Goal: Transaction & Acquisition: Purchase product/service

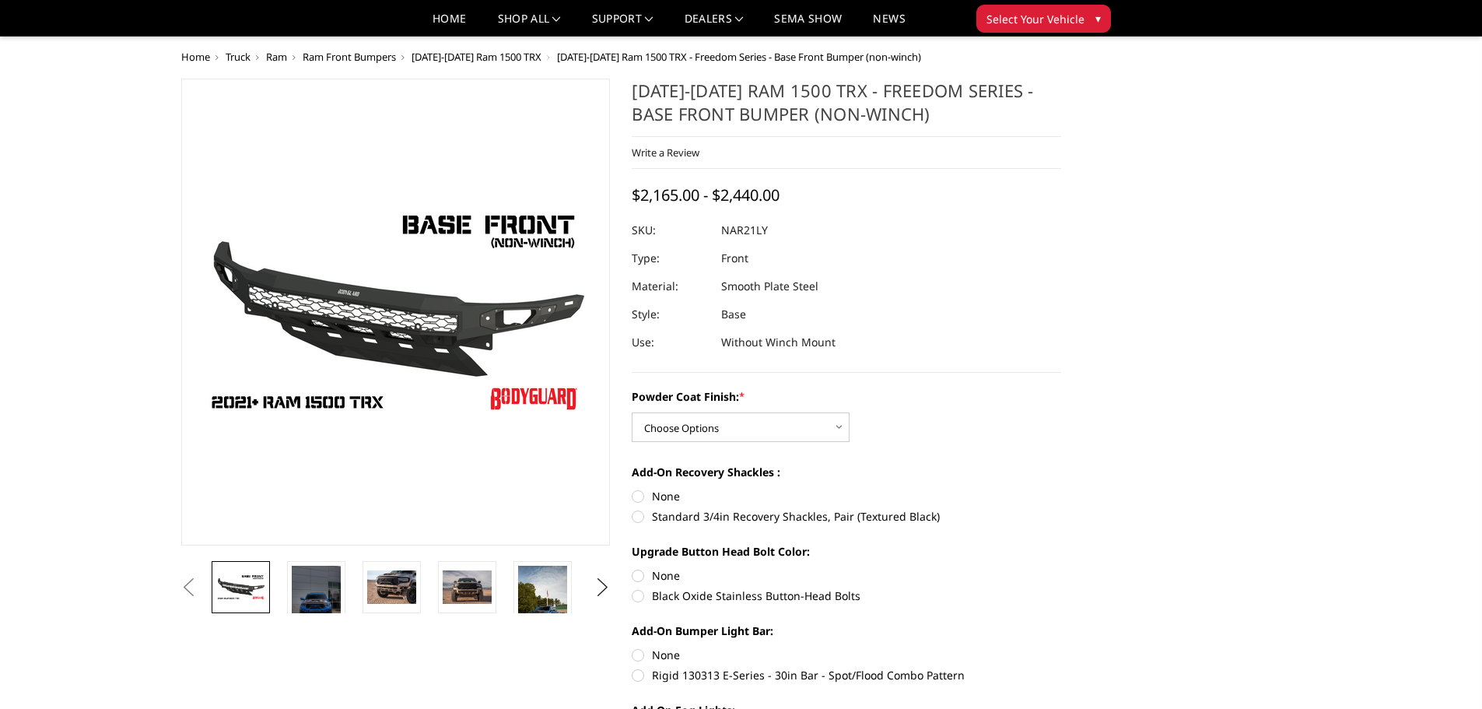
scroll to position [208, 0]
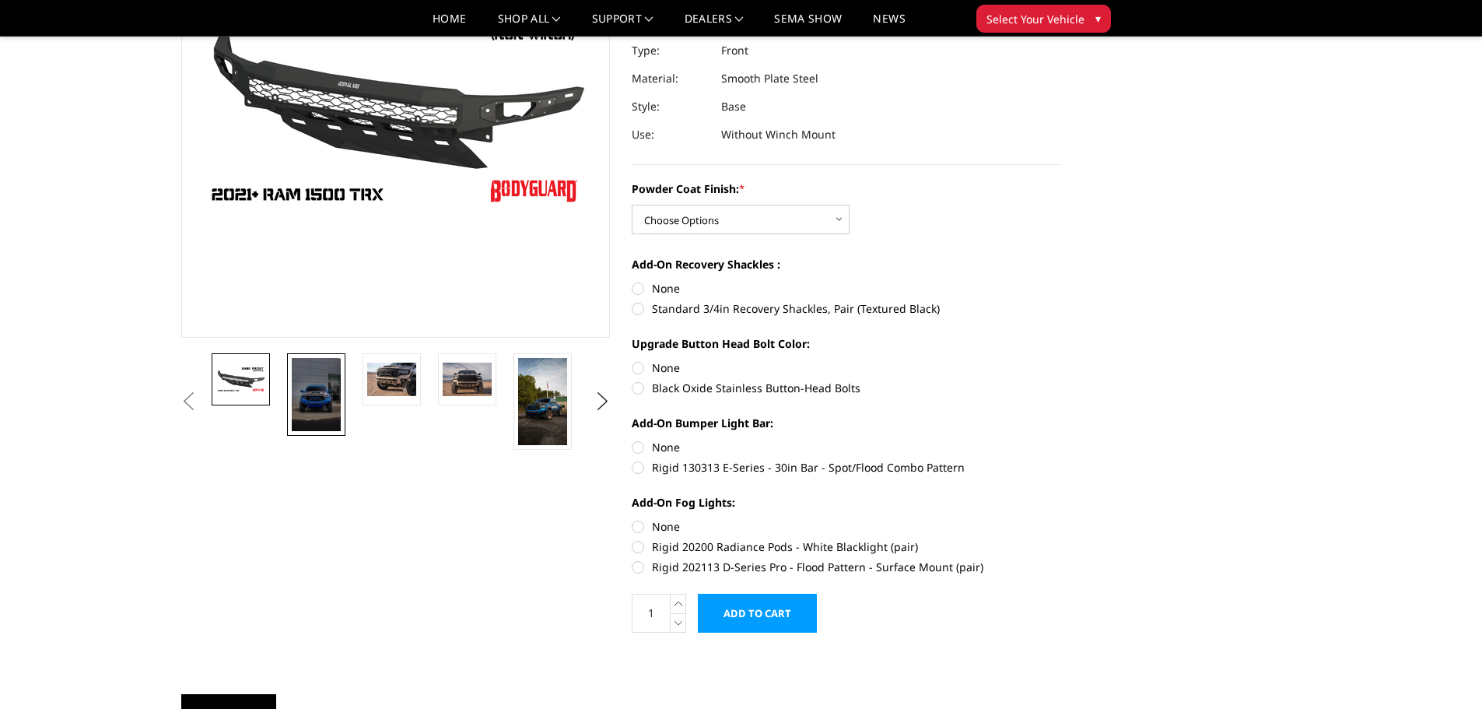
click at [312, 387] on img at bounding box center [316, 394] width 49 height 73
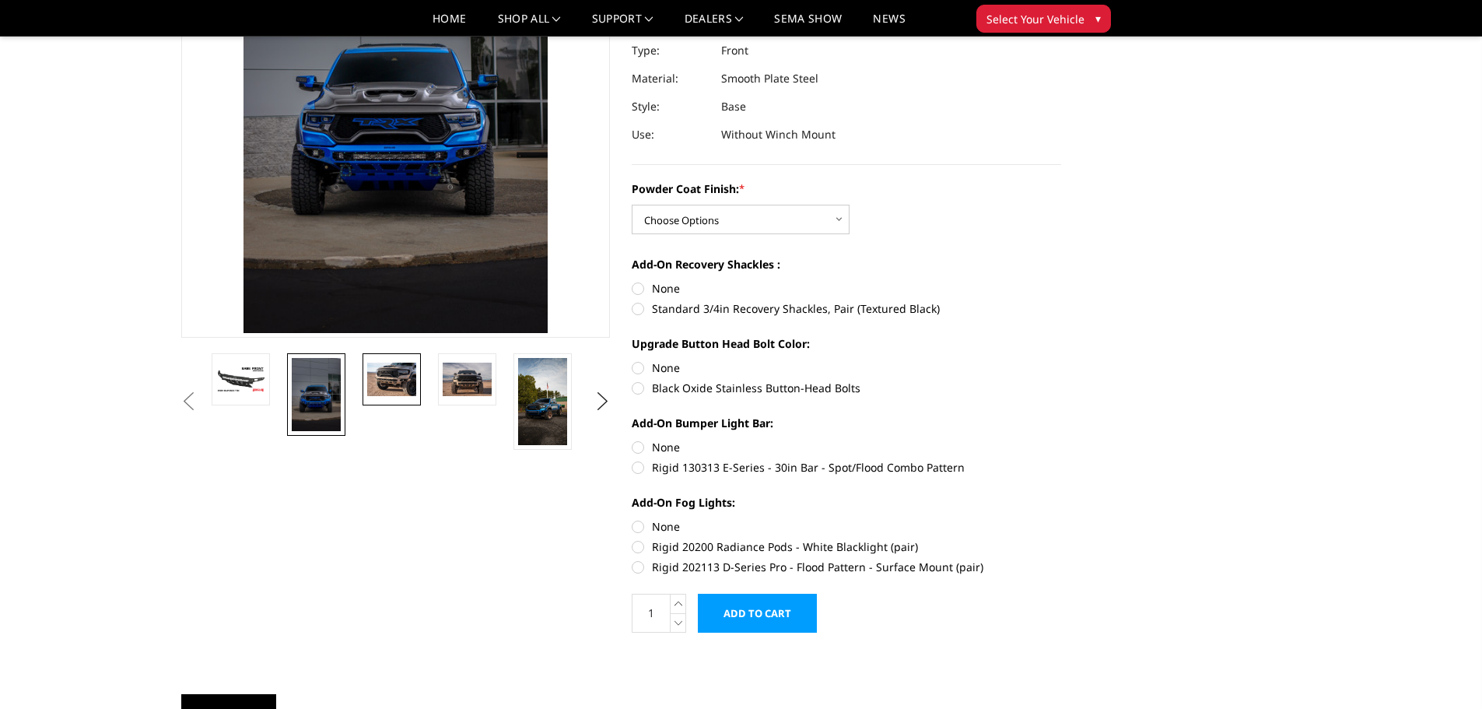
click at [380, 380] on img at bounding box center [391, 379] width 49 height 33
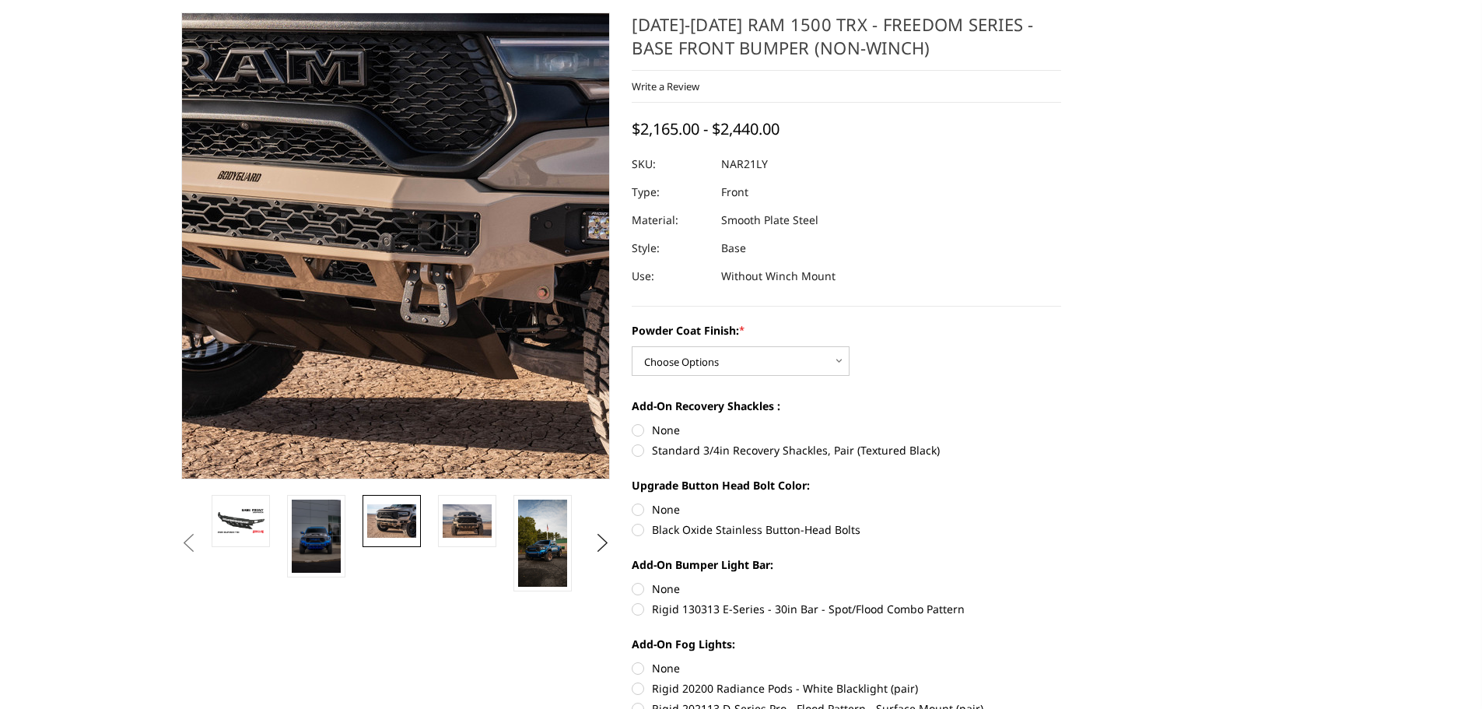
scroll to position [0, 0]
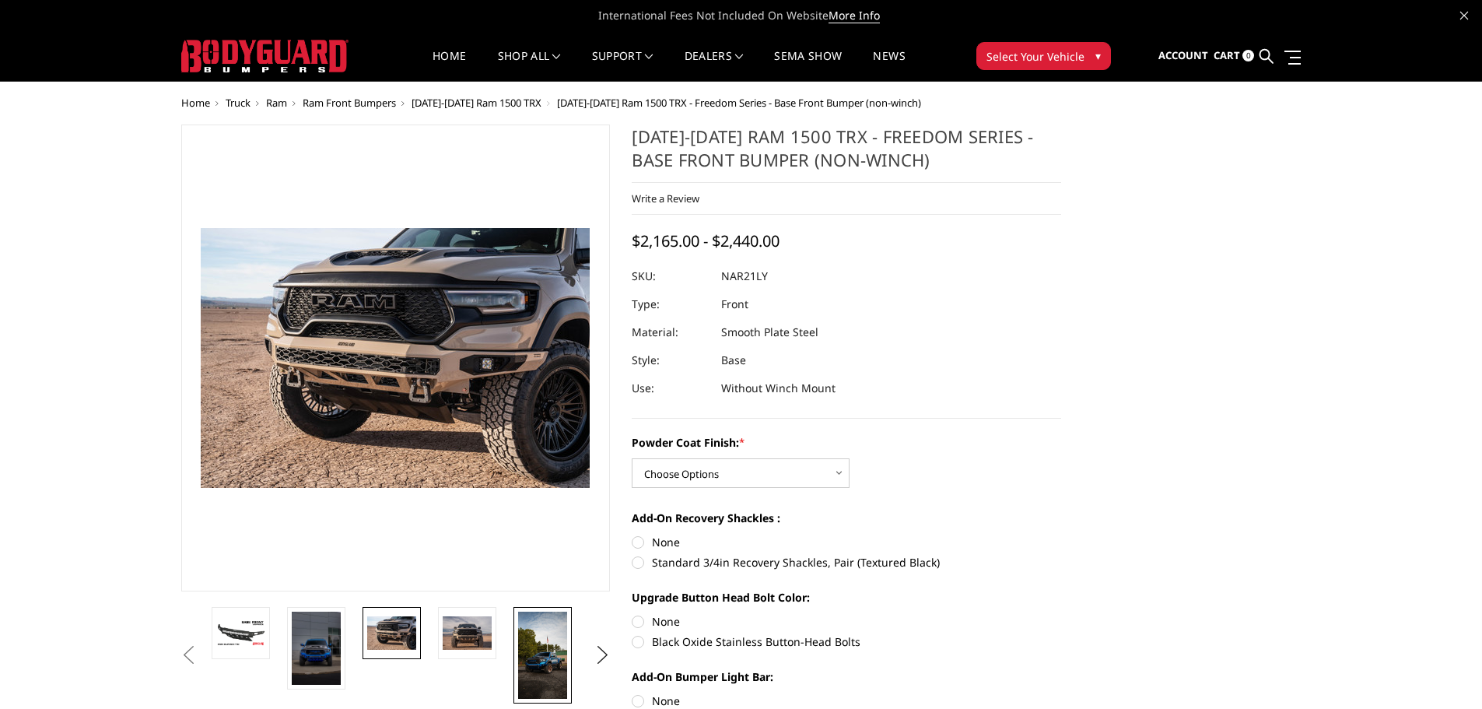
click at [542, 655] on img at bounding box center [542, 655] width 49 height 87
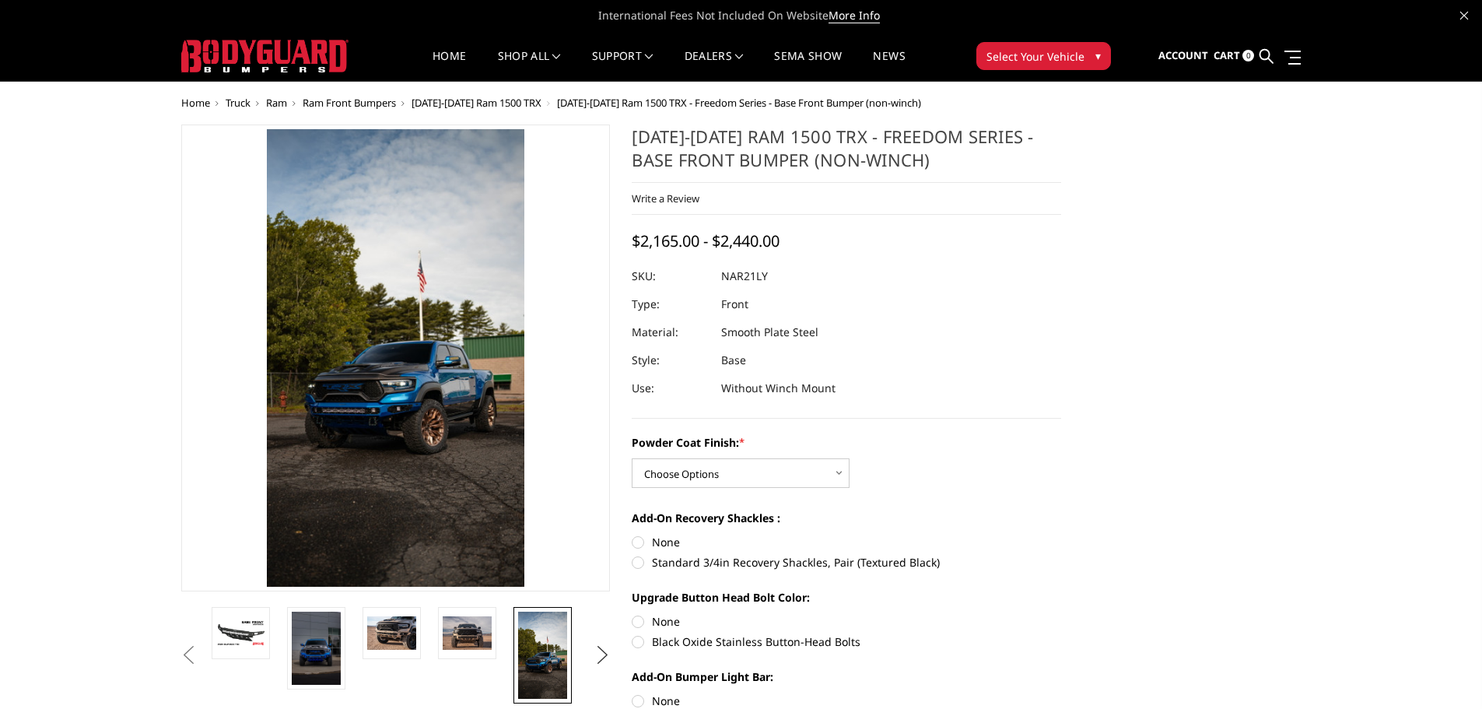
click at [597, 644] on button "Next" at bounding box center [602, 654] width 23 height 23
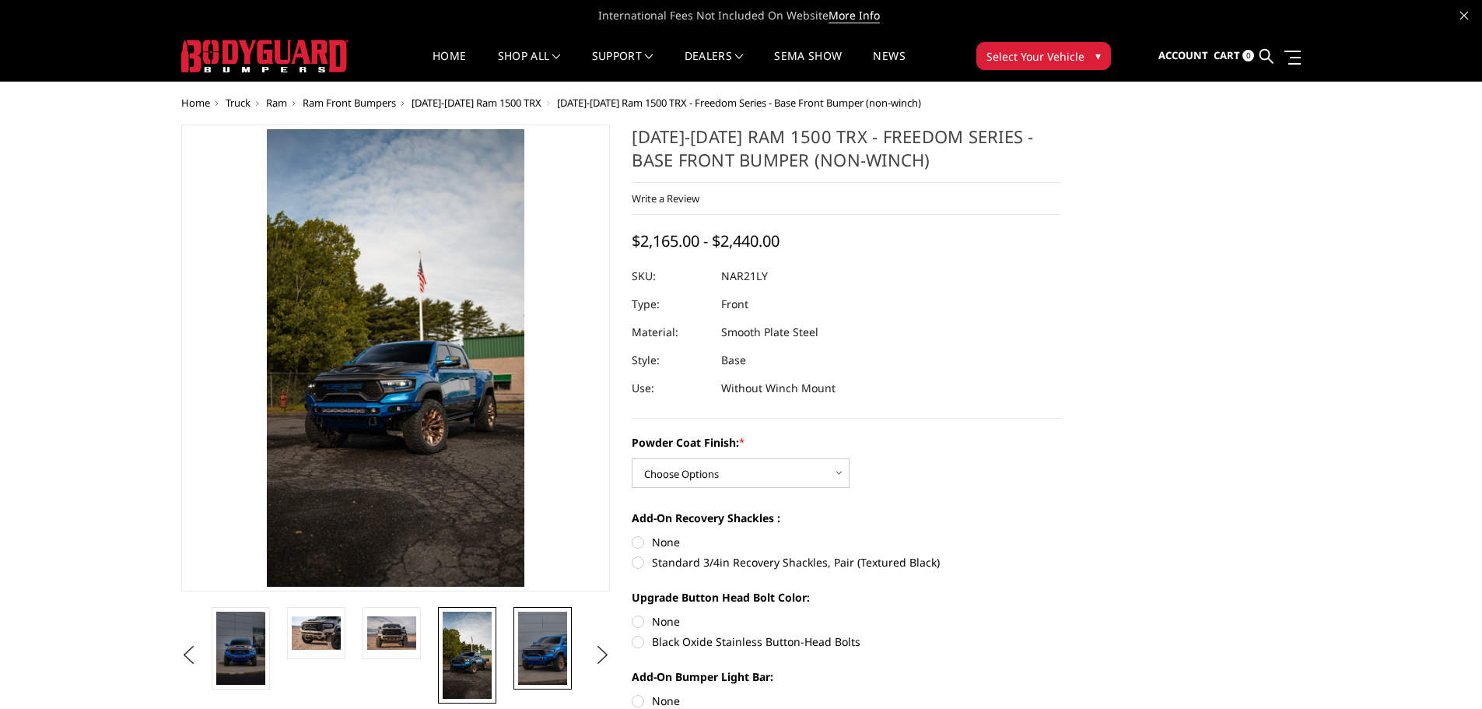
click at [524, 646] on img at bounding box center [542, 648] width 49 height 73
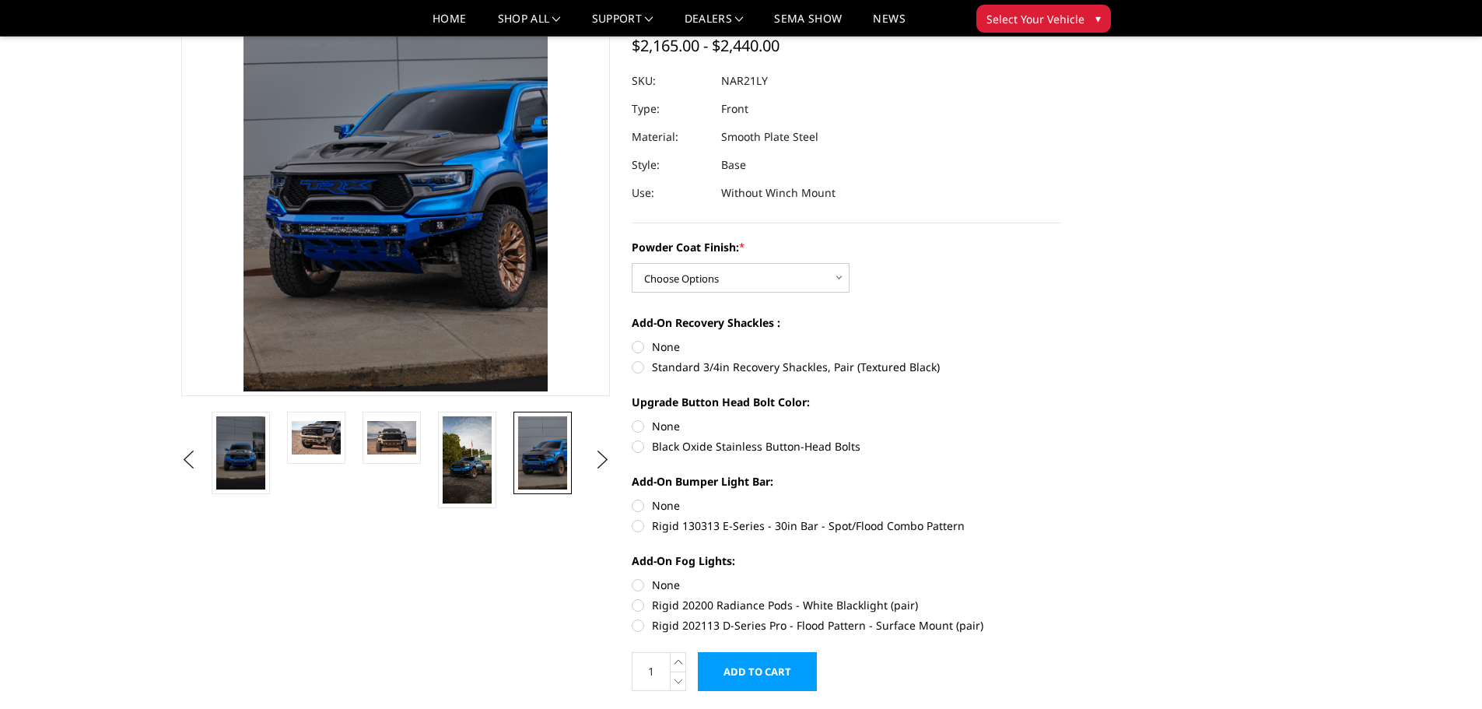
scroll to position [208, 0]
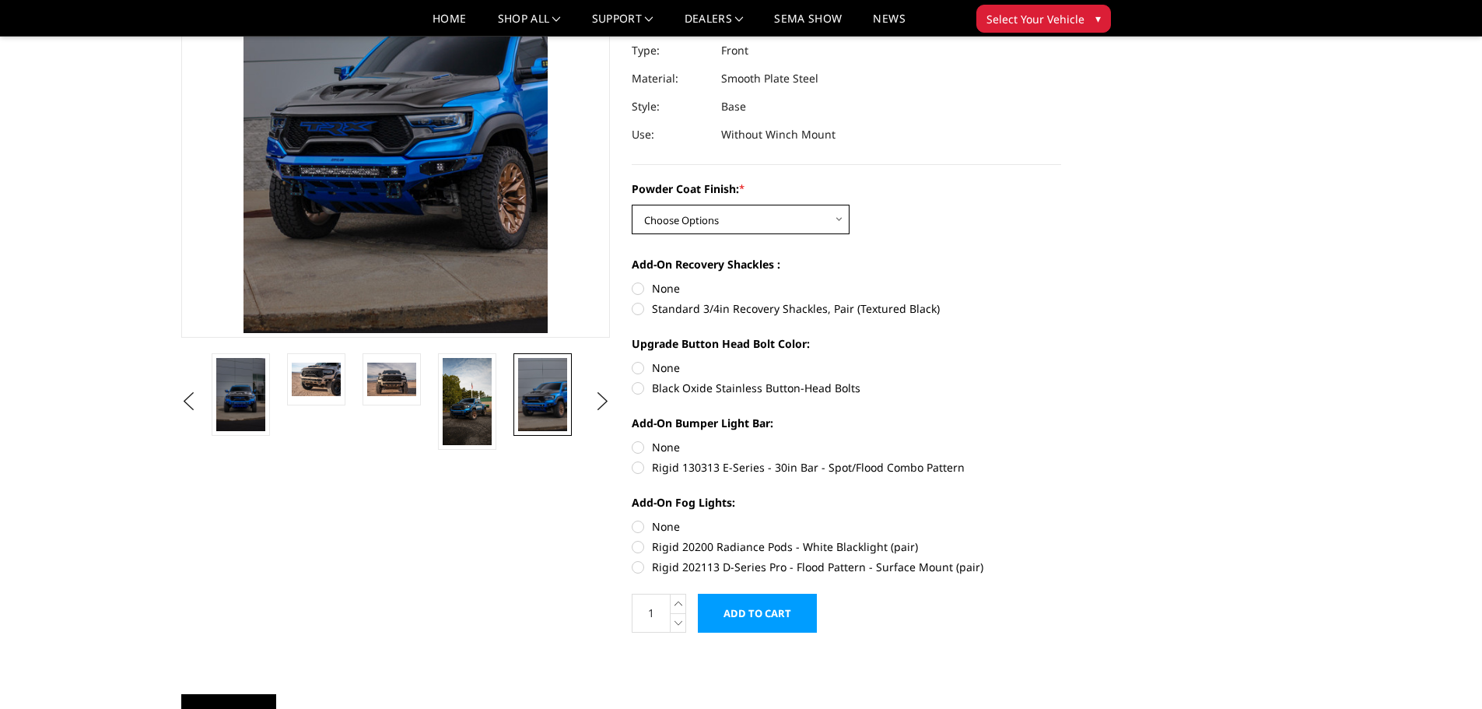
click at [798, 208] on select "Choose Options Bare Metal Textured Black Powder Coat" at bounding box center [741, 220] width 218 height 30
select select "3140"
click at [632, 205] on select "Choose Options Bare Metal Textured Black Powder Coat" at bounding box center [741, 220] width 218 height 30
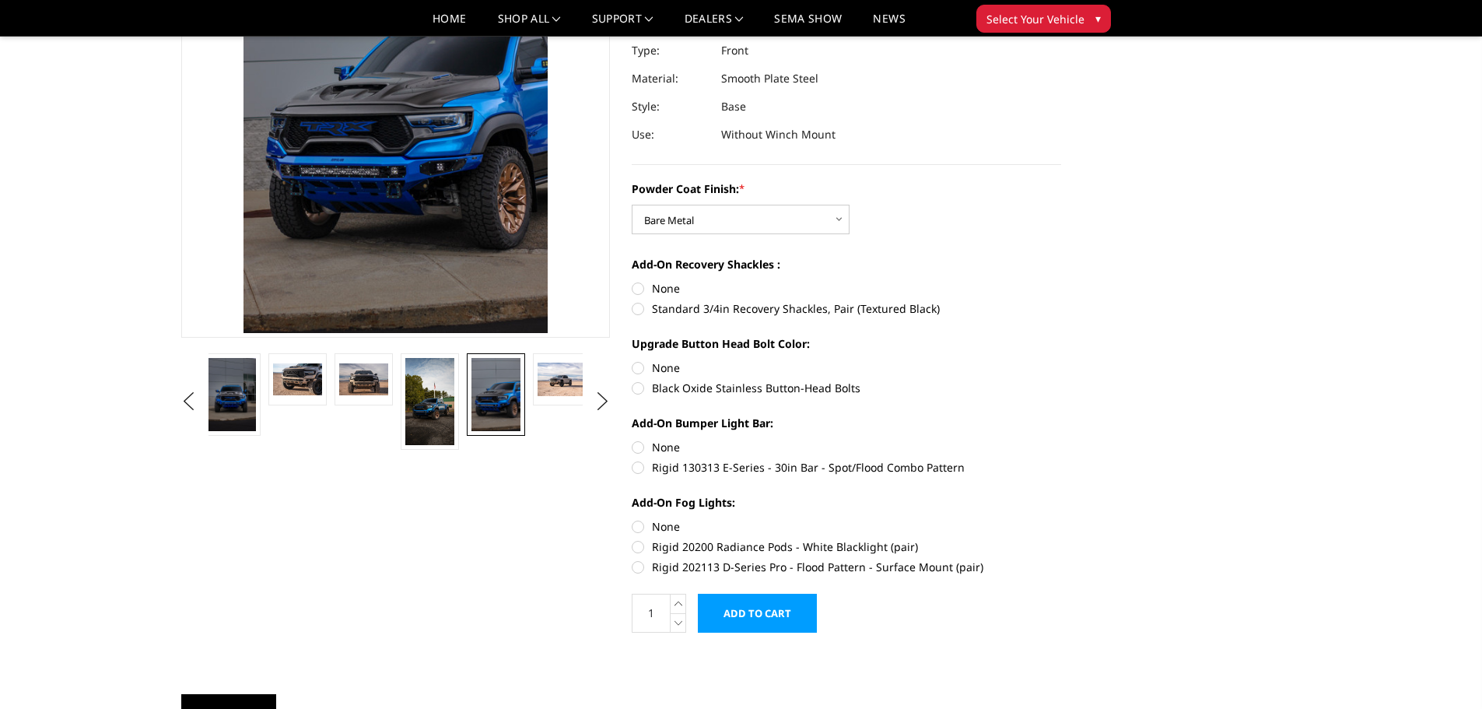
click at [639, 309] on label "Standard 3/4in Recovery Shackles, Pair (Textured Black)" at bounding box center [846, 308] width 429 height 16
click at [1061, 281] on input "Standard 3/4in Recovery Shackles, Pair (Textured Black)" at bounding box center [1061, 280] width 1 height 1
radio input "true"
click at [644, 387] on label "Black Oxide Stainless Button-Head Bolts" at bounding box center [846, 388] width 429 height 16
click at [1061, 360] on input "Black Oxide Stainless Button-Head Bolts" at bounding box center [1061, 359] width 1 height 1
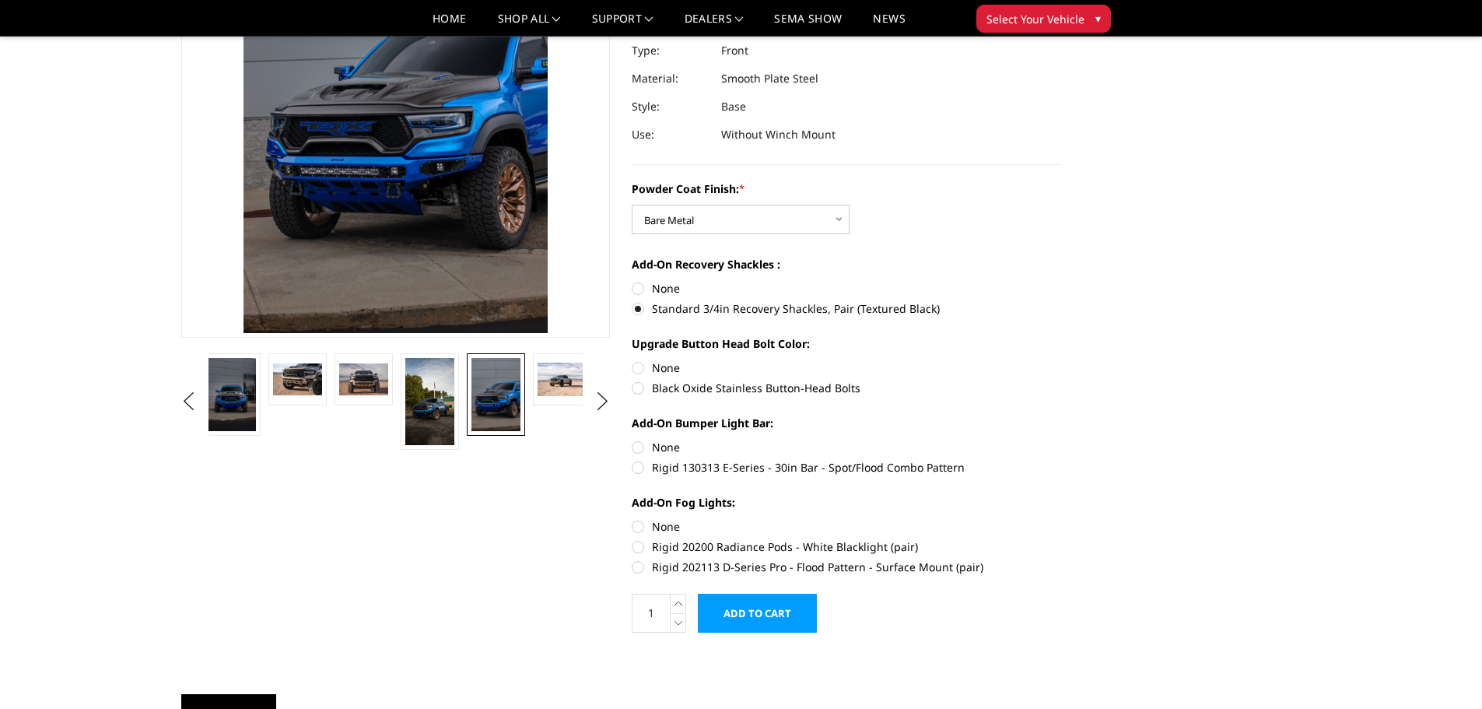
radio input "true"
click at [636, 449] on label "None" at bounding box center [846, 447] width 429 height 16
click at [633, 440] on input "None" at bounding box center [632, 439] width 1 height 1
radio input "true"
click at [635, 522] on label "None" at bounding box center [846, 526] width 429 height 16
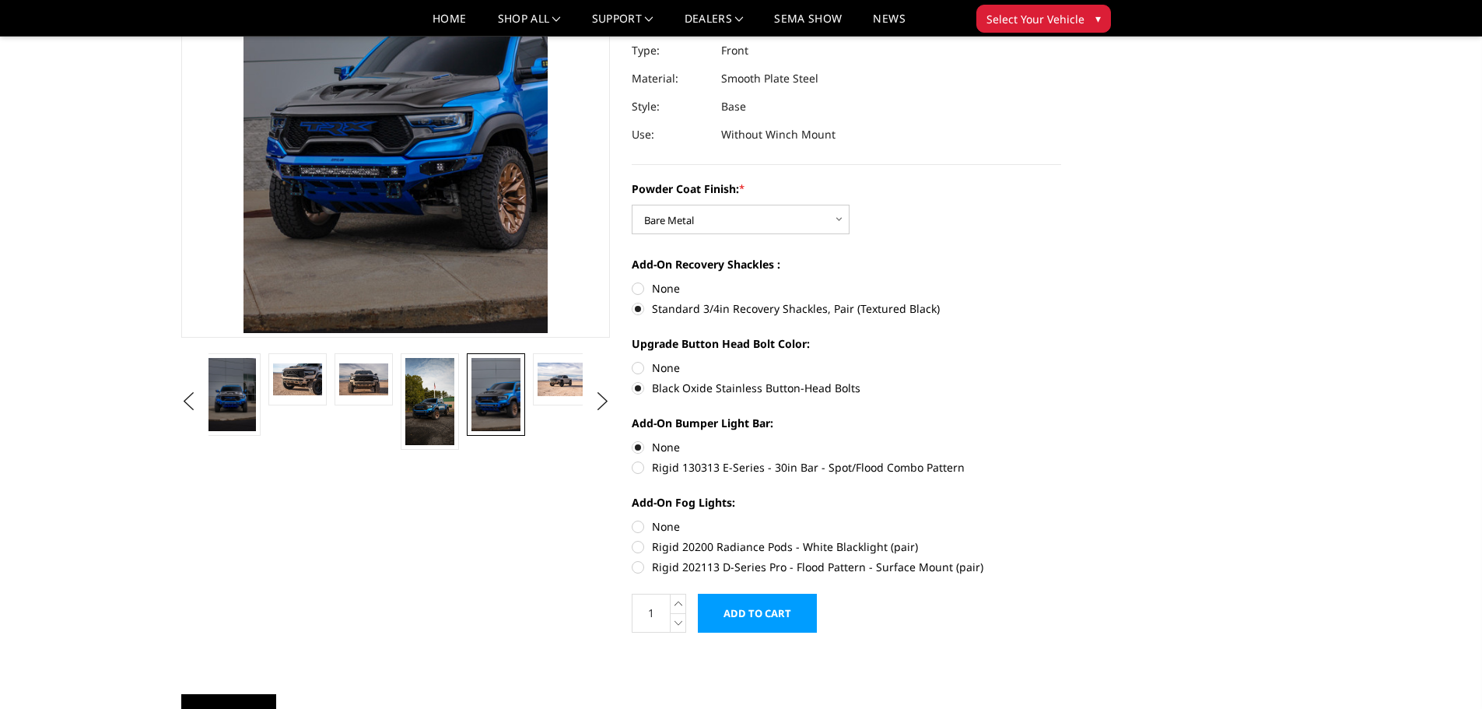
click at [633, 519] on input "None" at bounding box center [632, 518] width 1 height 1
radio input "true"
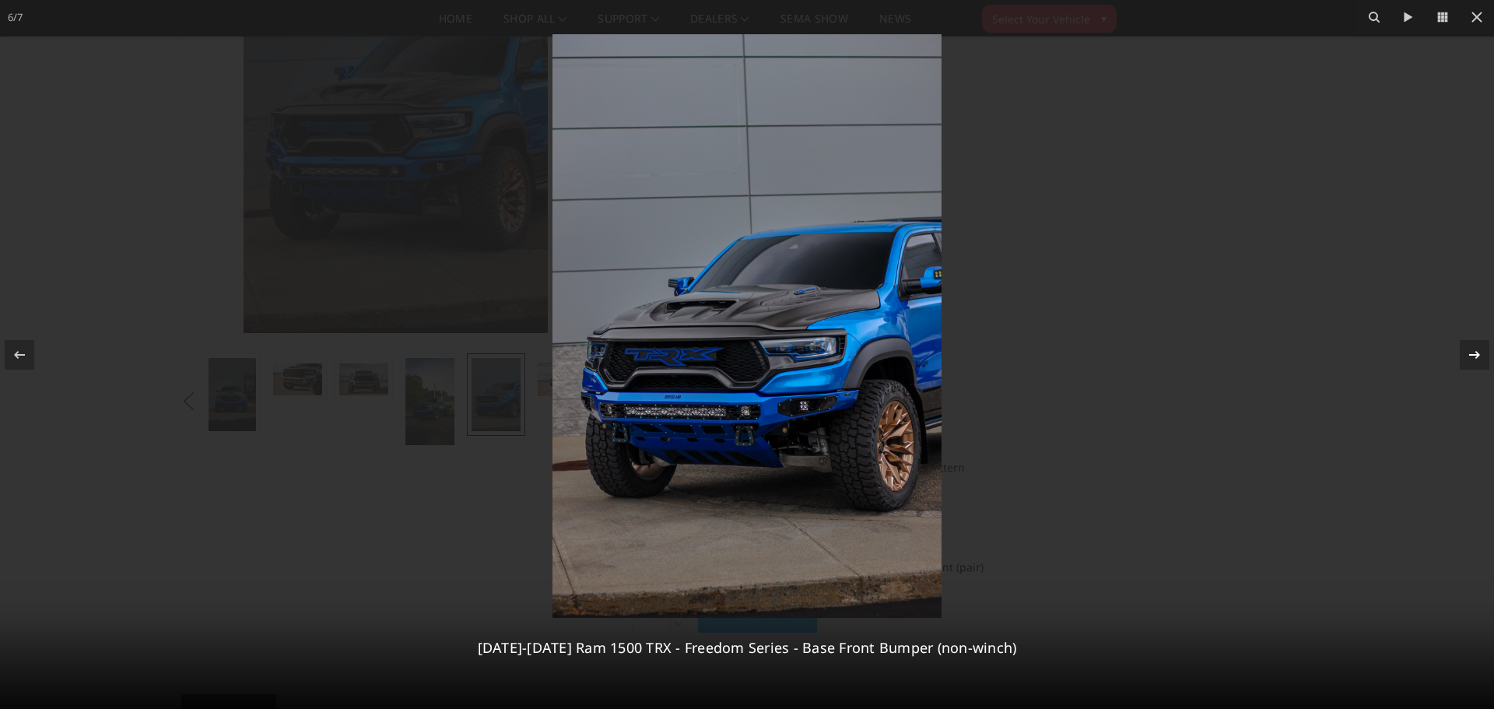
click at [1468, 354] on icon at bounding box center [1474, 354] width 19 height 19
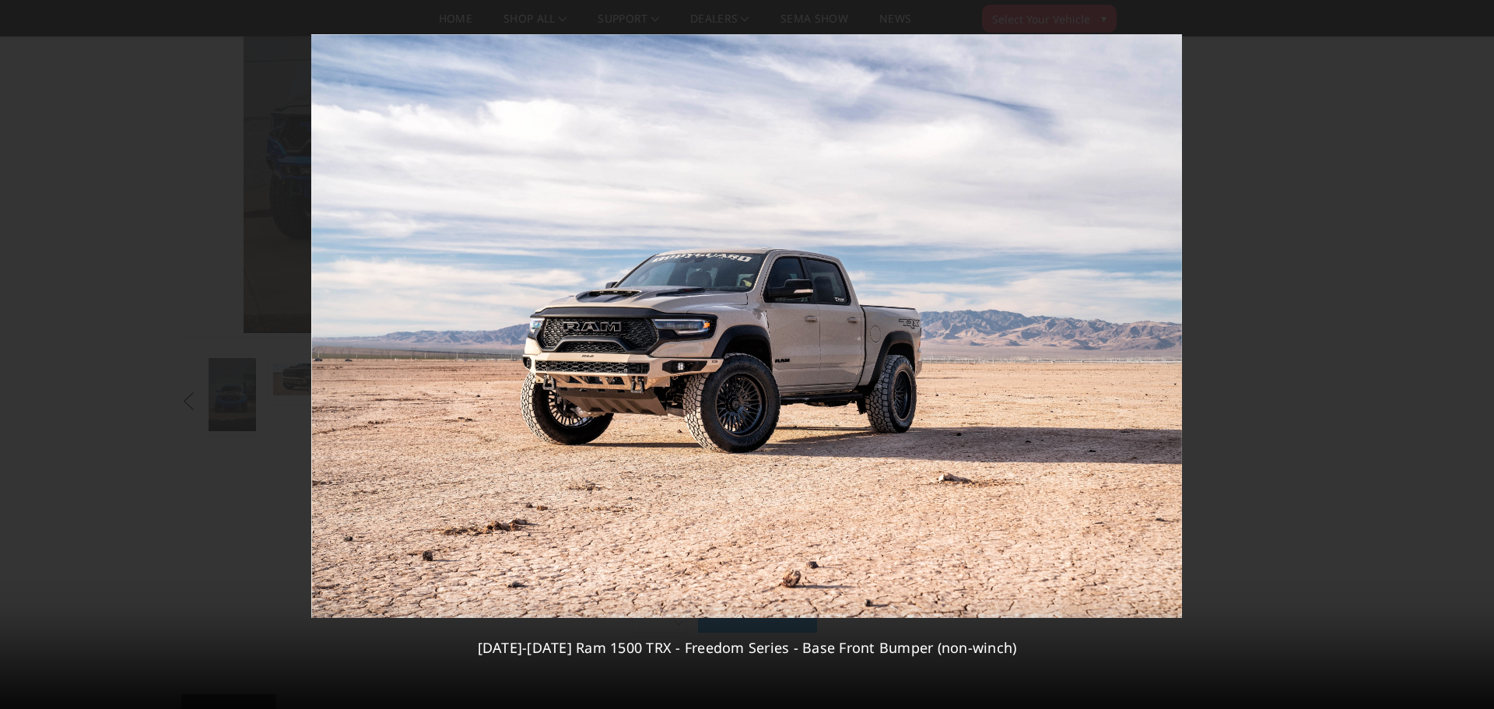
click at [1468, 354] on div "7 / [PHONE_NUMBER][DATE][DATE] Ram 1500 TRX - Freedom Series - Base Front Bumpe…" at bounding box center [747, 354] width 1494 height 709
click at [21, 363] on icon at bounding box center [19, 354] width 19 height 19
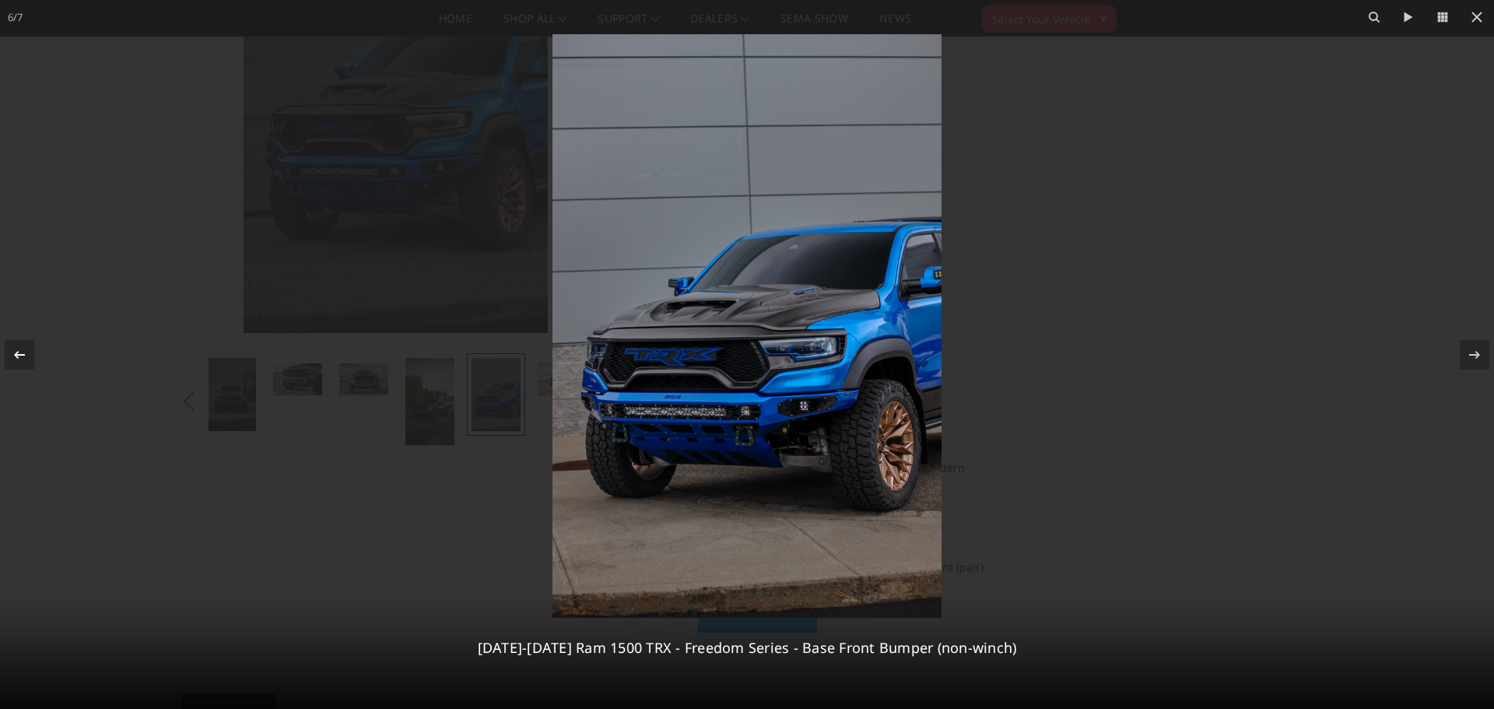
click at [21, 362] on icon at bounding box center [19, 354] width 19 height 19
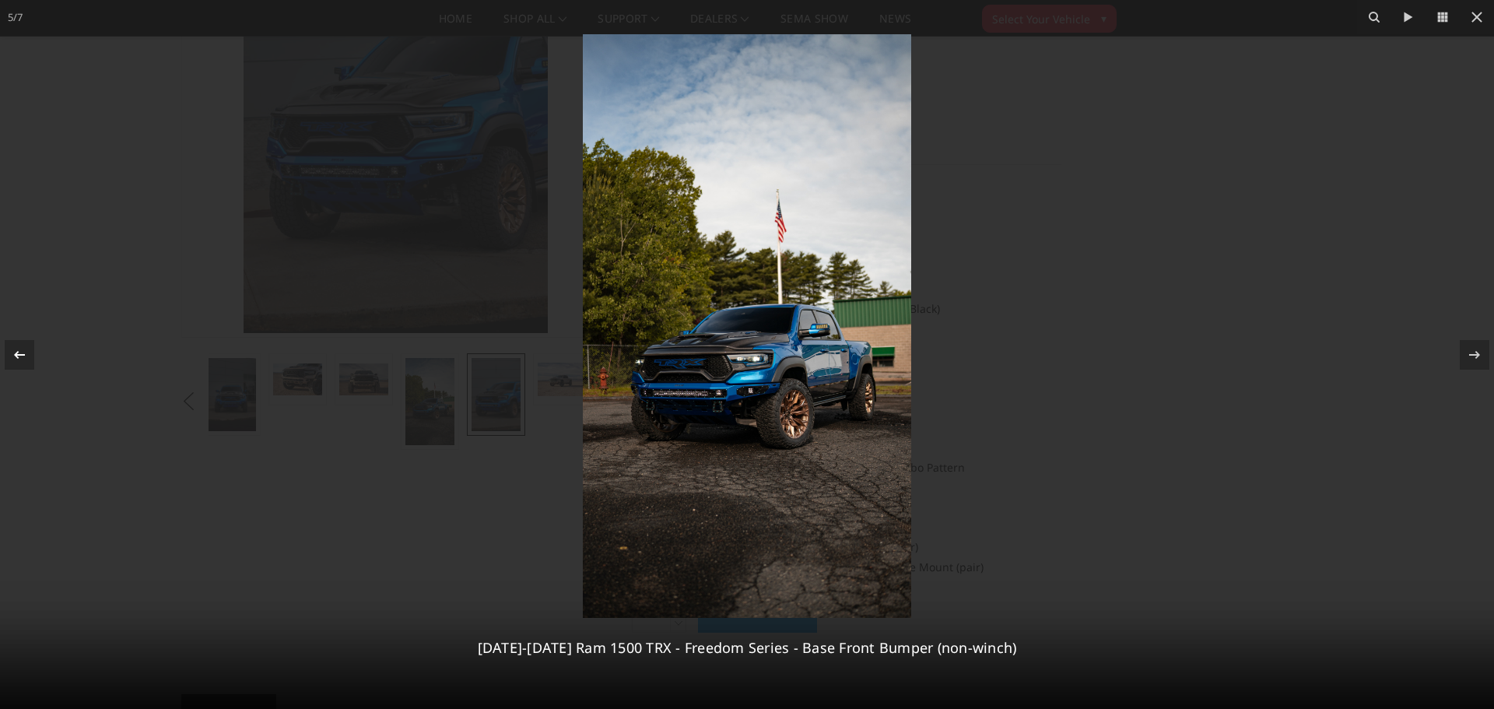
click at [21, 362] on icon at bounding box center [19, 354] width 19 height 19
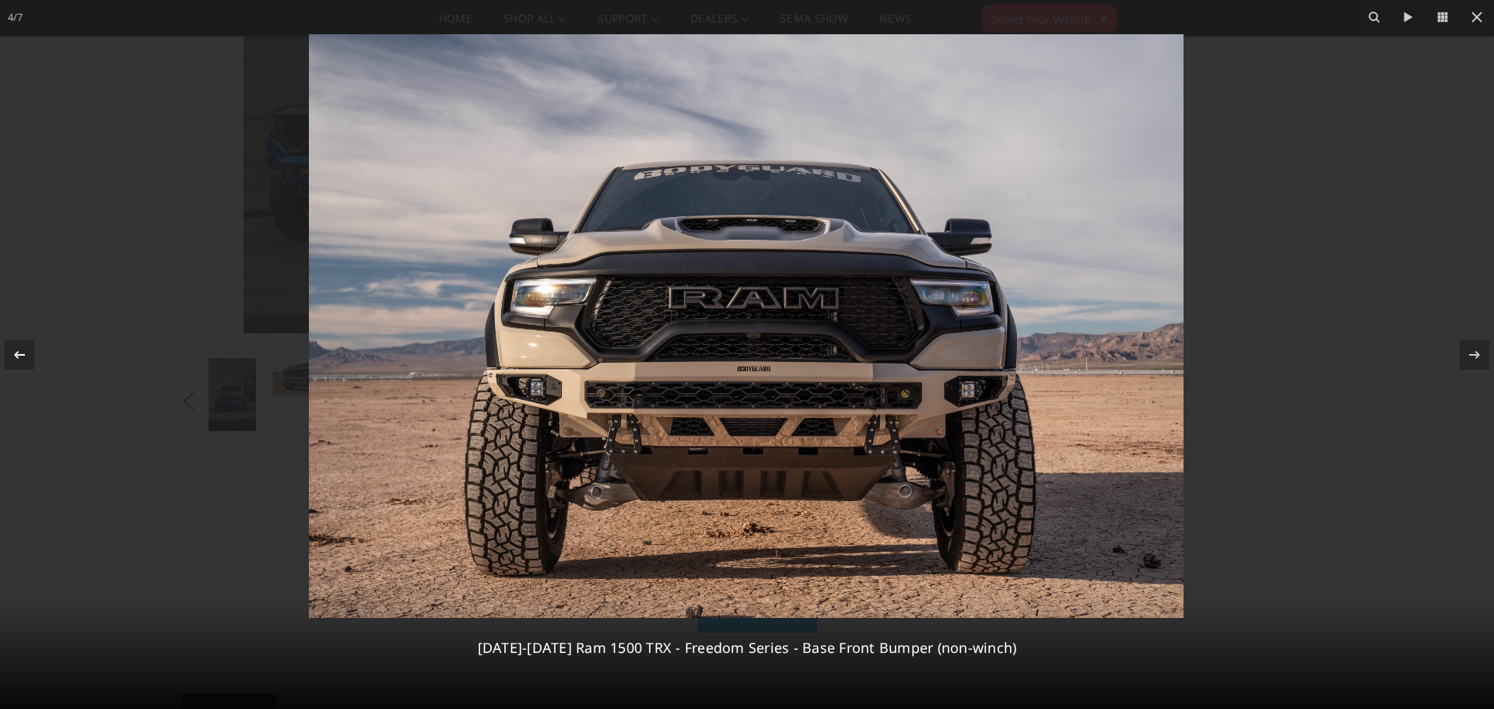
click at [23, 354] on icon at bounding box center [19, 354] width 11 height 8
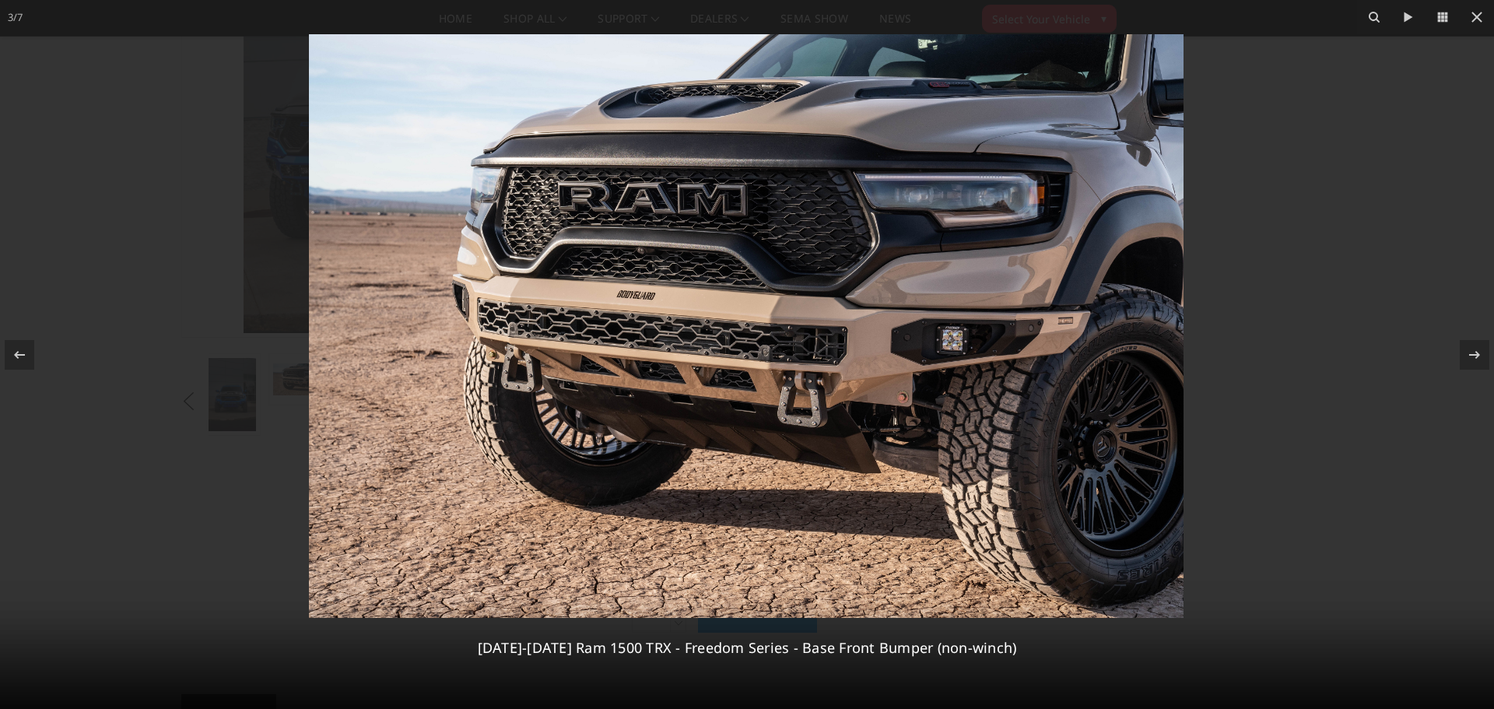
click at [23, 353] on icon at bounding box center [19, 354] width 19 height 19
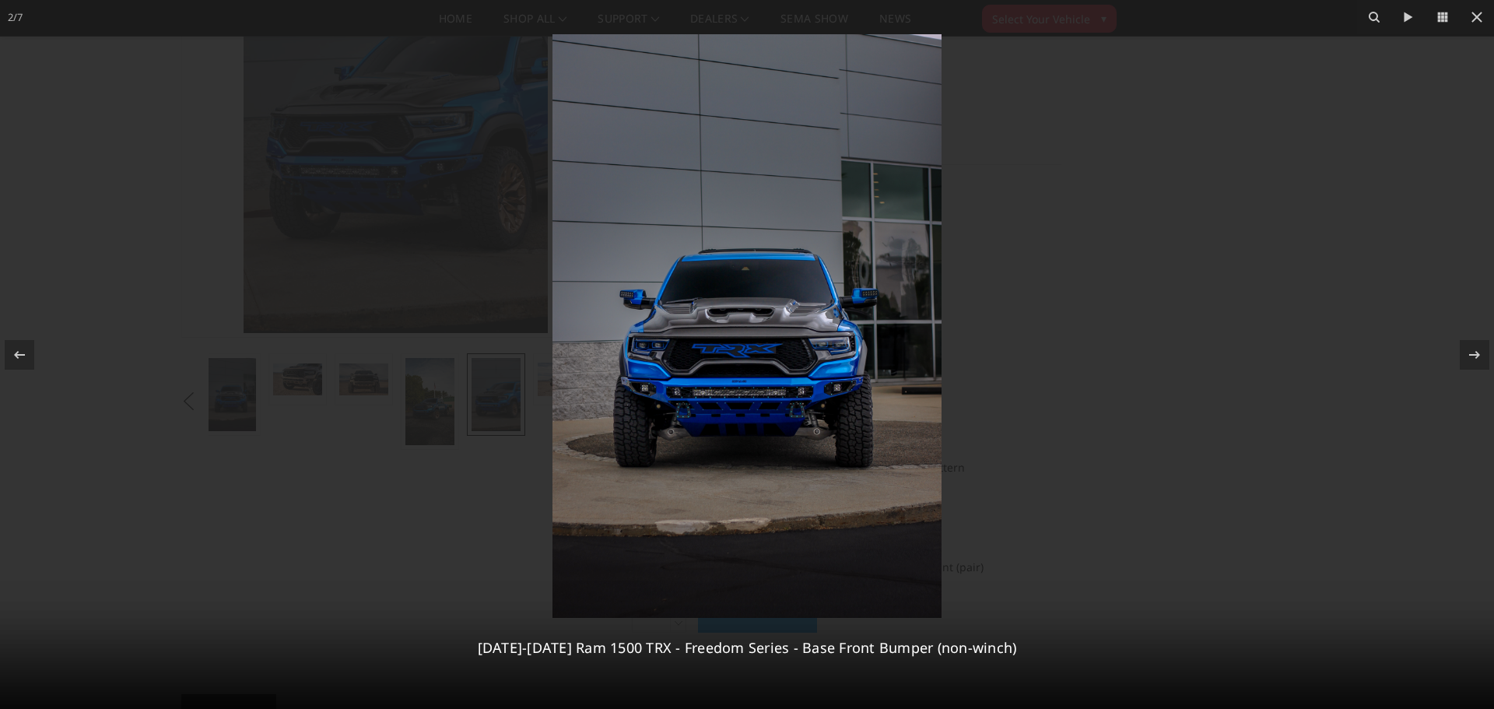
click at [23, 353] on icon at bounding box center [19, 354] width 19 height 19
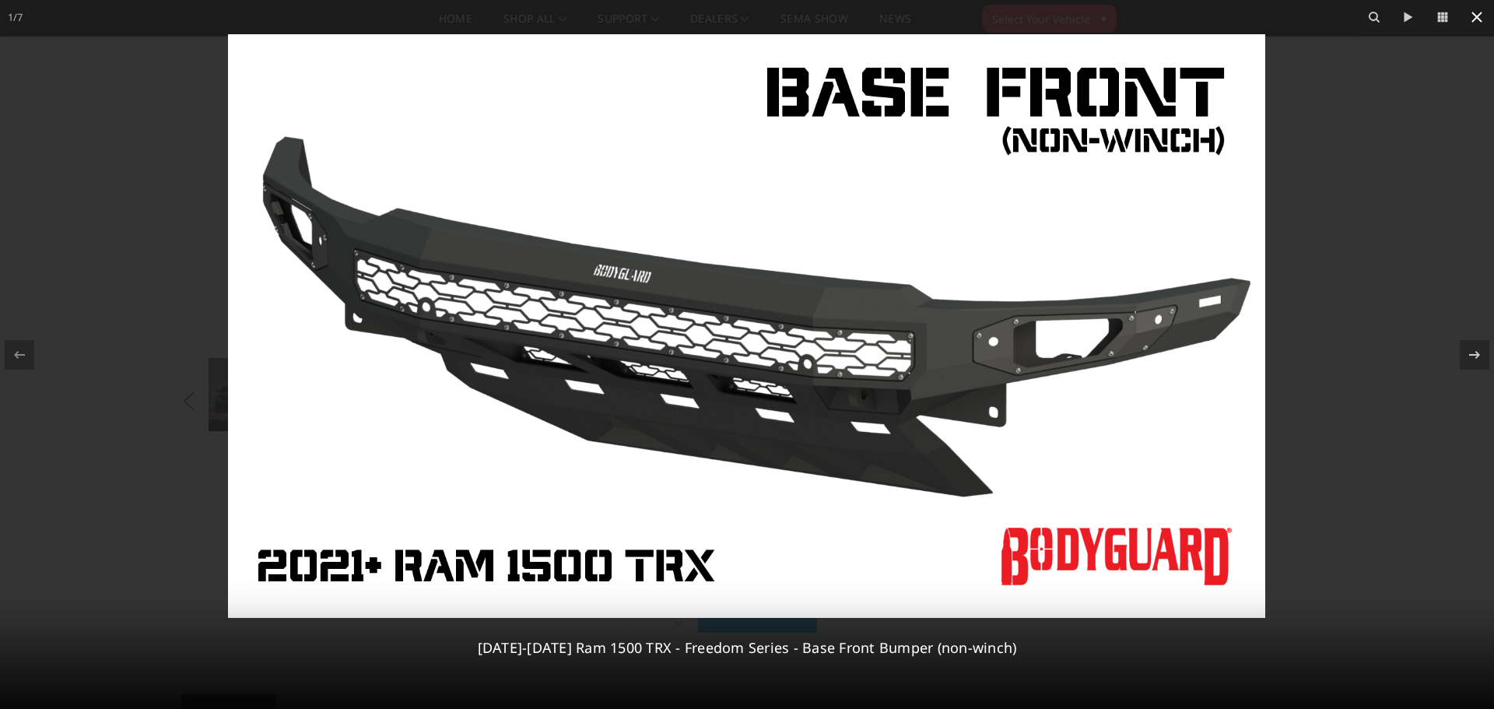
click at [1477, 19] on icon at bounding box center [1476, 17] width 19 height 19
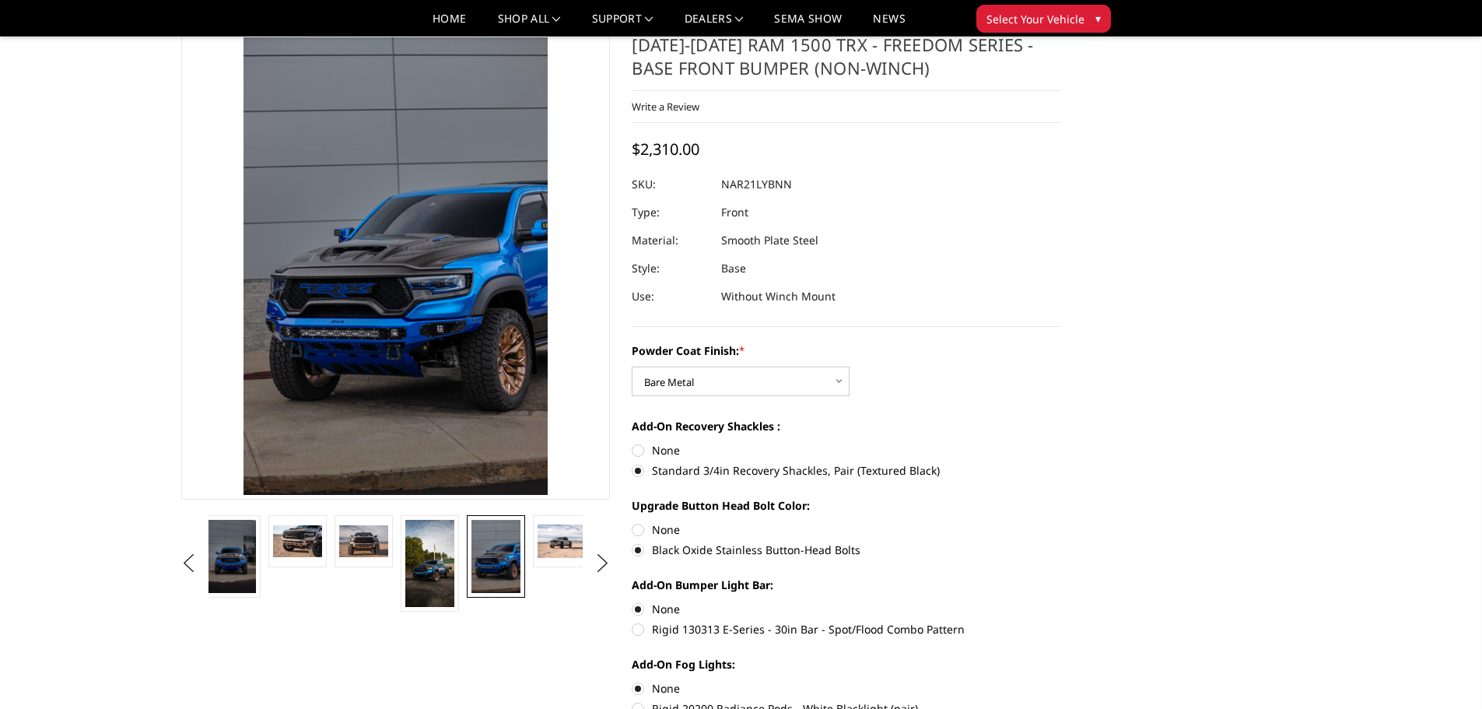
scroll to position [0, 0]
